Goal: Task Accomplishment & Management: Manage account settings

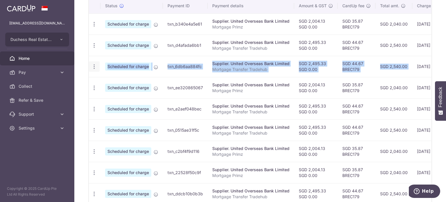
drag, startPoint x: 315, startPoint y: 68, endPoint x: 98, endPoint y: 65, distance: 217.0
click at [98, 65] on tr "Update payment Cancel payment Scheduled for charge txn_6db6aa884fc Supplier. Un…" at bounding box center [309, 66] width 440 height 21
click at [91, 27] on icon "button" at bounding box center [94, 24] width 6 height 6
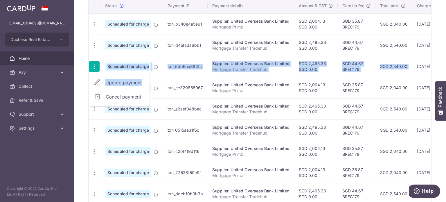
click at [122, 81] on span "Update payment" at bounding box center [125, 82] width 40 height 7
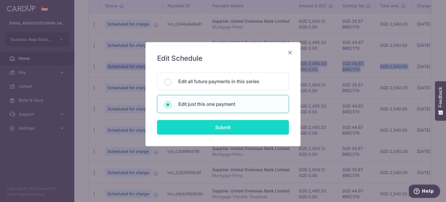
click at [196, 126] on input "Submit" at bounding box center [223, 127] width 132 height 15
radio input "true"
type input "2,495.33"
type input "0.00"
type input "[DATE]"
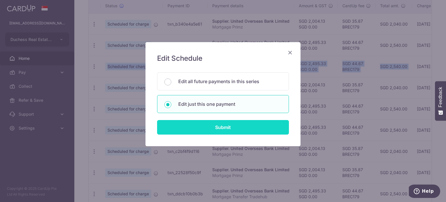
type input "Mortgage Transfer Tradehub"
type input "Tradehub 04140"
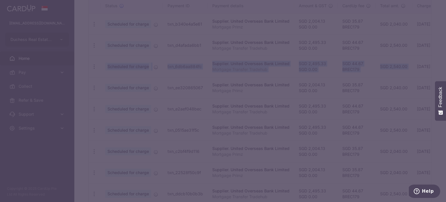
type input "BREC179"
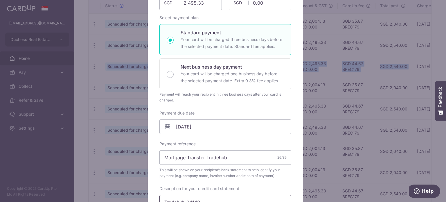
scroll to position [145, 0]
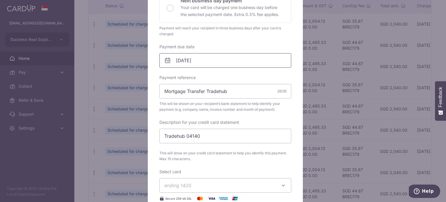
click at [206, 60] on input "[DATE]" at bounding box center [225, 60] width 132 height 15
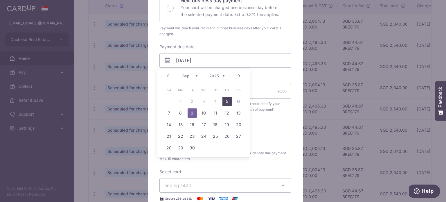
click at [227, 101] on link "5" at bounding box center [227, 101] width 9 height 9
type input "[DATE]"
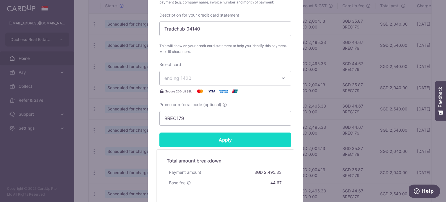
scroll to position [261, 0]
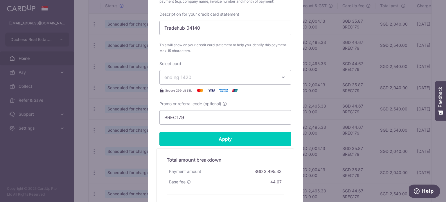
click at [219, 139] on input "Apply" at bounding box center [225, 139] width 132 height 15
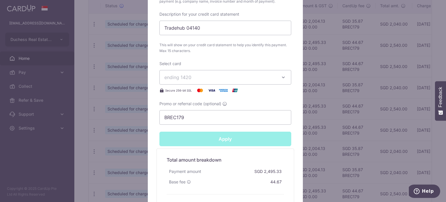
type input "Successfully Applied"
click at [324, 110] on div "Edit payment By clicking apply, you will make changes to all payments to United…" at bounding box center [223, 101] width 446 height 202
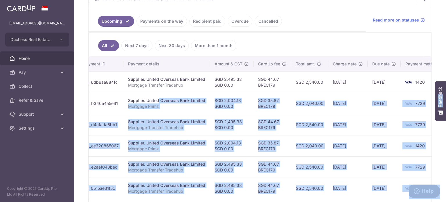
scroll to position [0, 97]
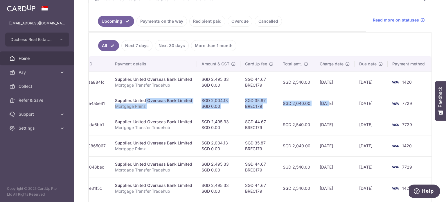
click at [327, 102] on tr "Update payment Cancel payment Scheduled for charge txn_b340e4a5e61 Supplier. Un…" at bounding box center [212, 103] width 440 height 21
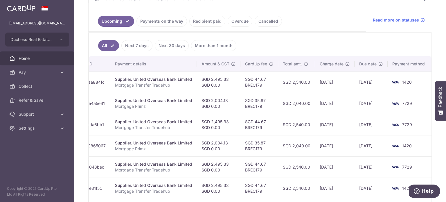
click at [279, 115] on td "SGD 2,540.00" at bounding box center [296, 124] width 37 height 21
click at [267, 96] on td "SGD 35.87 BREC179" at bounding box center [260, 103] width 38 height 21
